Goal: Navigation & Orientation: Find specific page/section

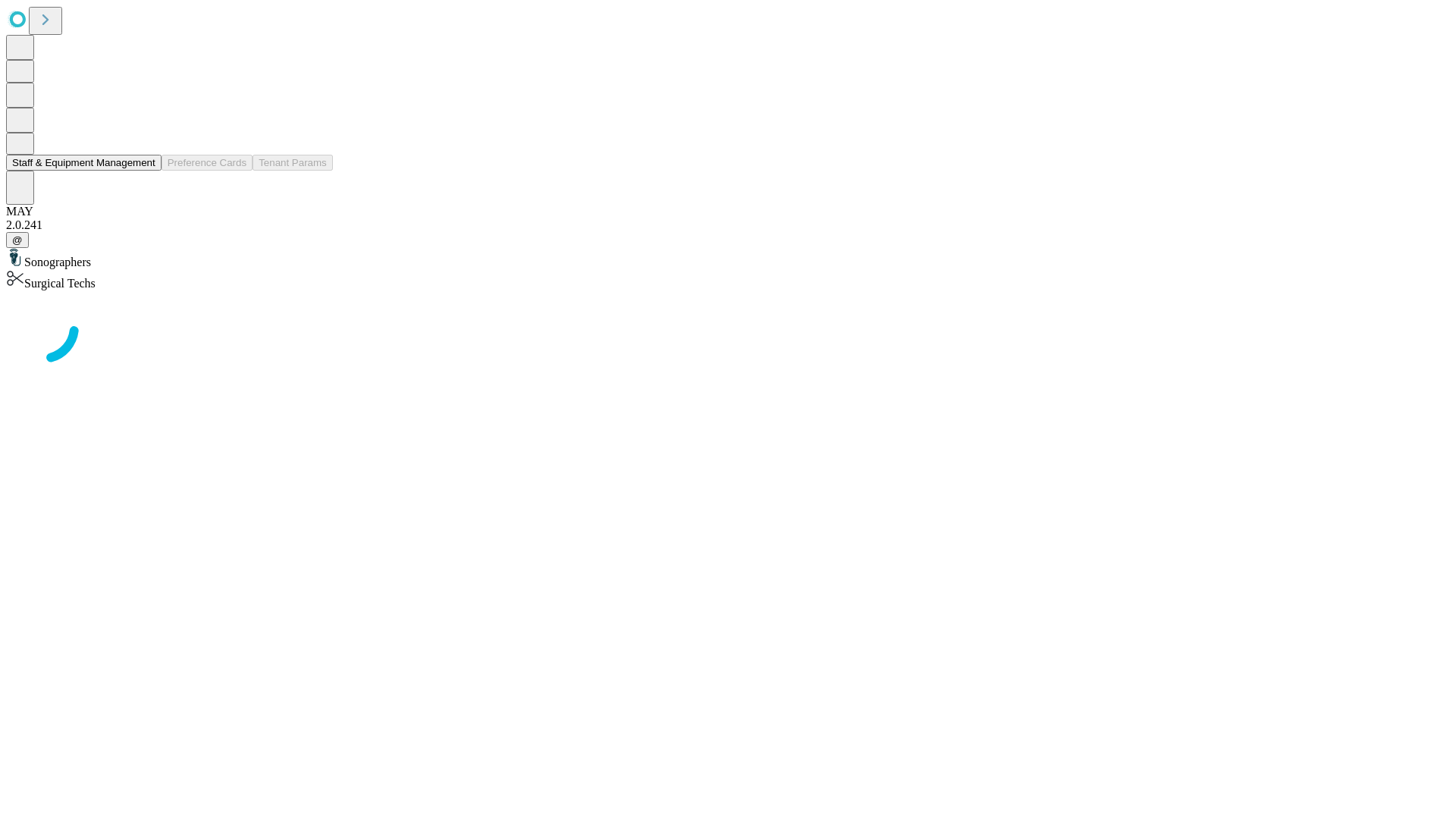
click at [145, 170] on button "Staff & Equipment Management" at bounding box center [84, 162] width 156 height 16
